Goal: Information Seeking & Learning: Compare options

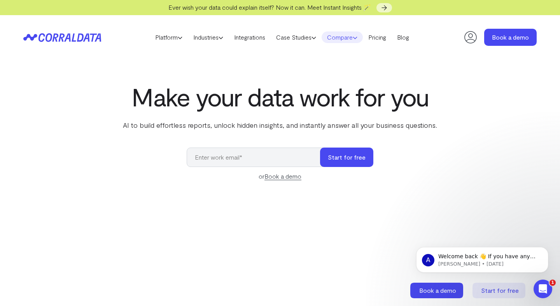
click at [336, 38] on link "Compare" at bounding box center [341, 37] width 41 height 12
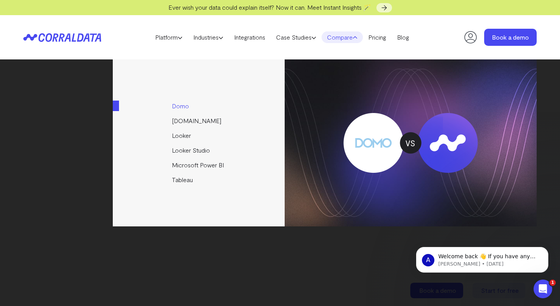
click at [182, 103] on link "Domo" at bounding box center [199, 106] width 173 height 15
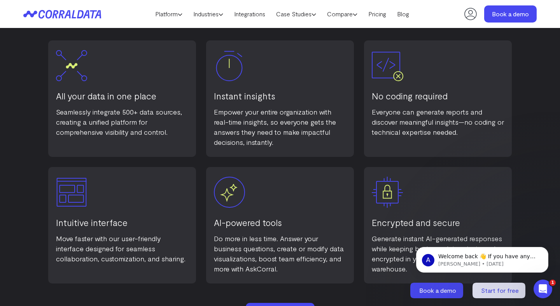
scroll to position [511, 0]
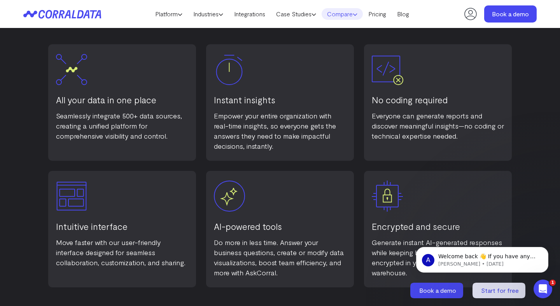
click at [345, 10] on link "Compare" at bounding box center [341, 14] width 41 height 12
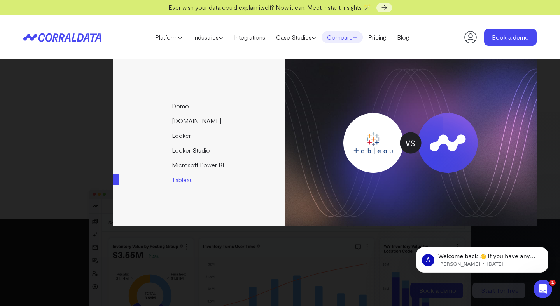
click at [180, 181] on link "Tableau" at bounding box center [199, 180] width 173 height 15
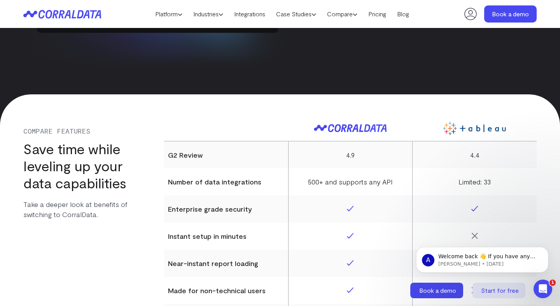
scroll to position [3128, 0]
